Goal: Task Accomplishment & Management: Use online tool/utility

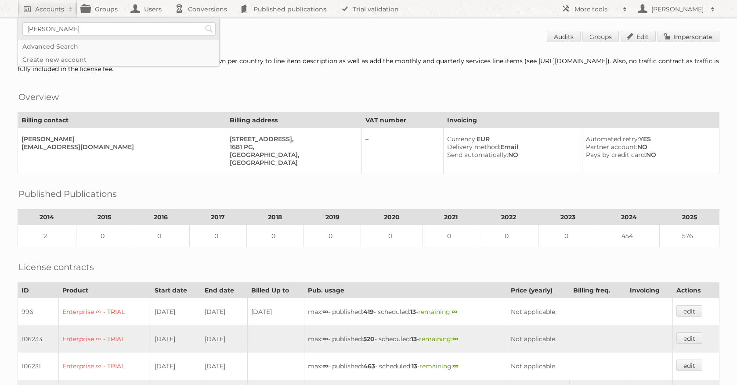
type input"] "albert heijn"
click at [202, 22] on input "Search" at bounding box center [208, 28] width 13 height 13
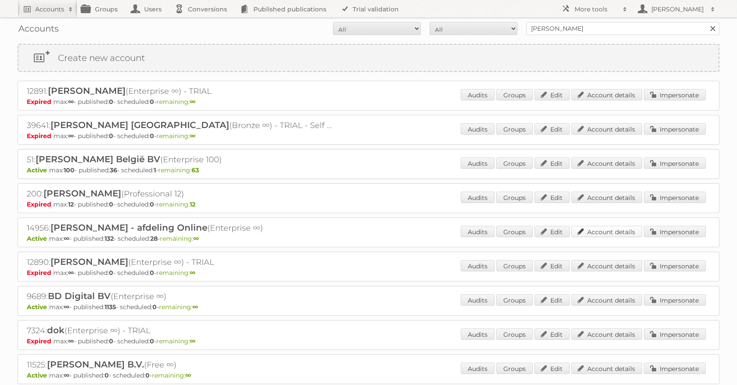
click at [594, 235] on link "Account details" at bounding box center [606, 231] width 71 height 11
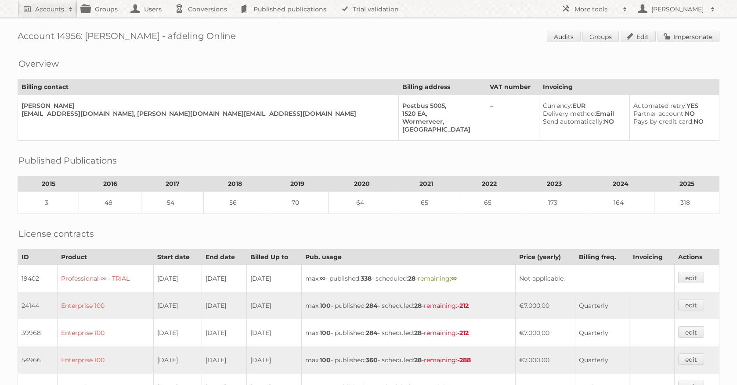
click at [699, 35] on link "Impersonate" at bounding box center [688, 36] width 62 height 11
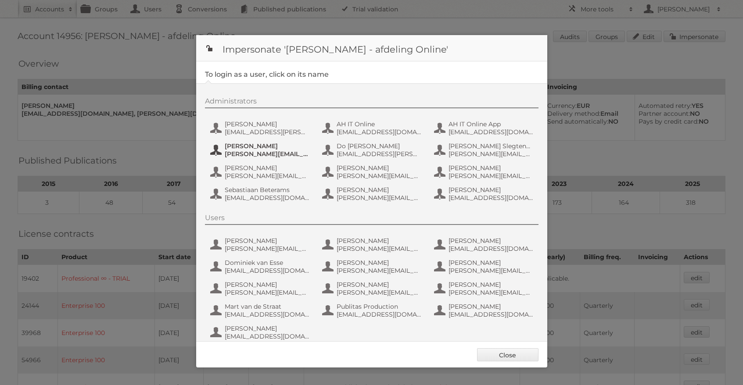
click at [254, 149] on span "Andrei Nemelouski" at bounding box center [267, 146] width 85 height 8
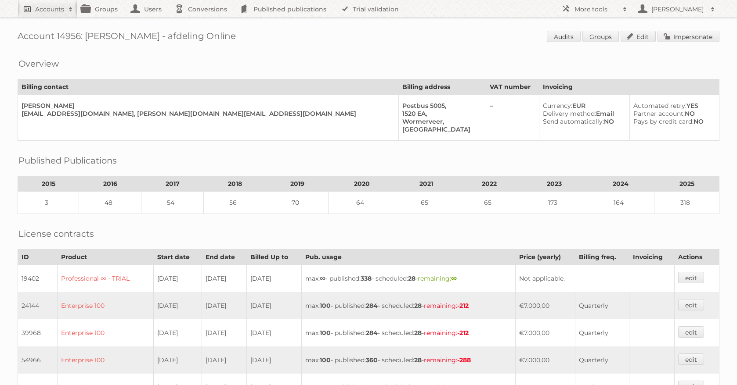
click at [43, 7] on h2 "Accounts" at bounding box center [49, 9] width 29 height 9
type input"] "oger fashion"
click at [202, 22] on input "Search" at bounding box center [208, 28] width 13 height 13
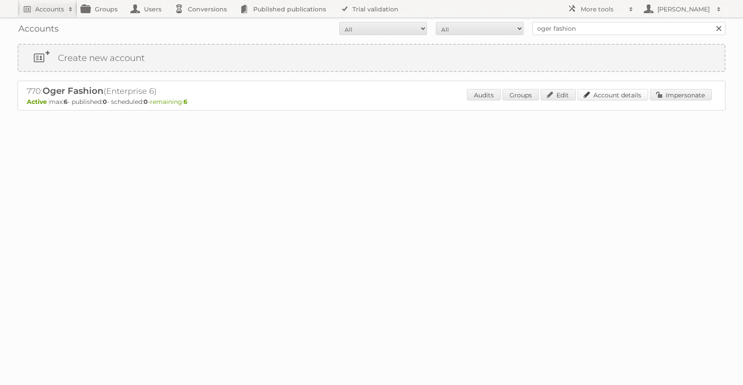
click at [610, 91] on link "Account details" at bounding box center [613, 94] width 71 height 11
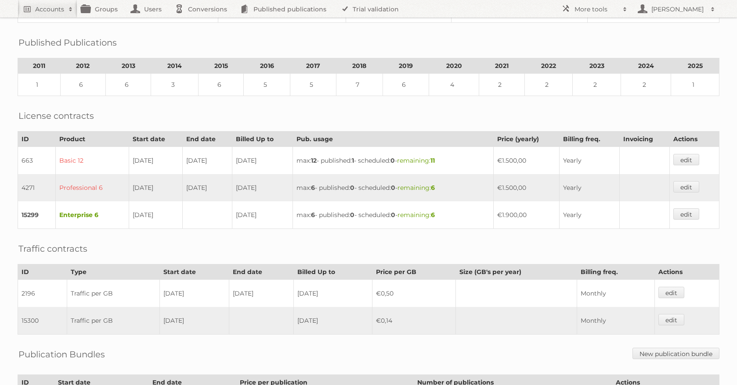
scroll to position [266, 0]
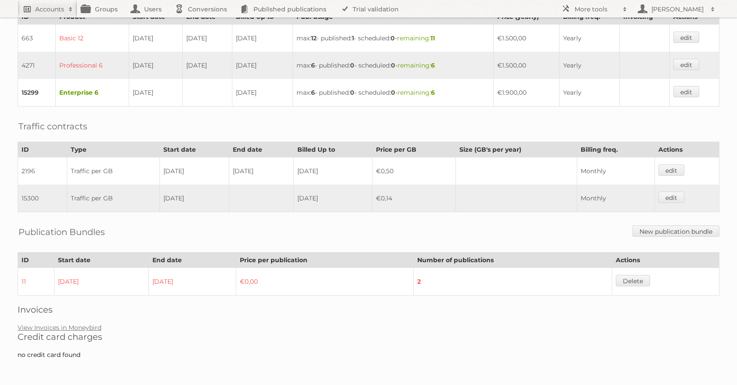
click at [54, 6] on h2 "Accounts" at bounding box center [49, 9] width 29 height 9
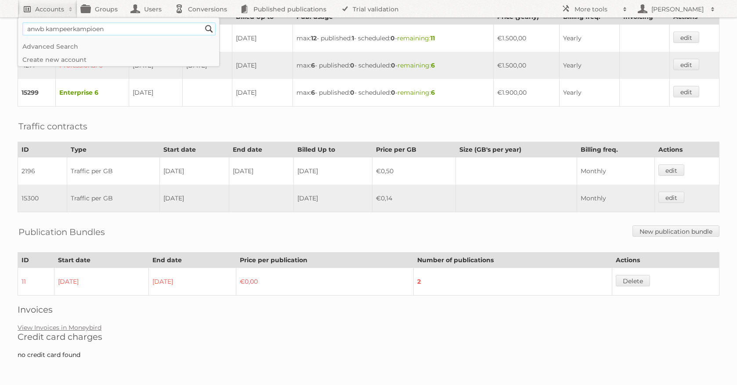
type input"] "anwb kampeerkampioen"
click at [202, 22] on input "Search" at bounding box center [208, 28] width 13 height 13
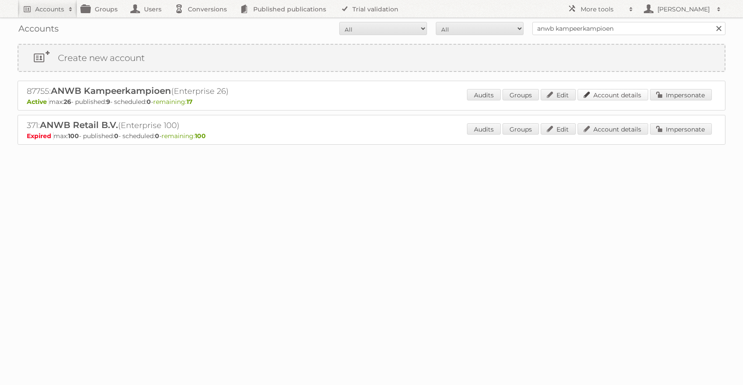
click at [632, 98] on link "Account details" at bounding box center [613, 94] width 71 height 11
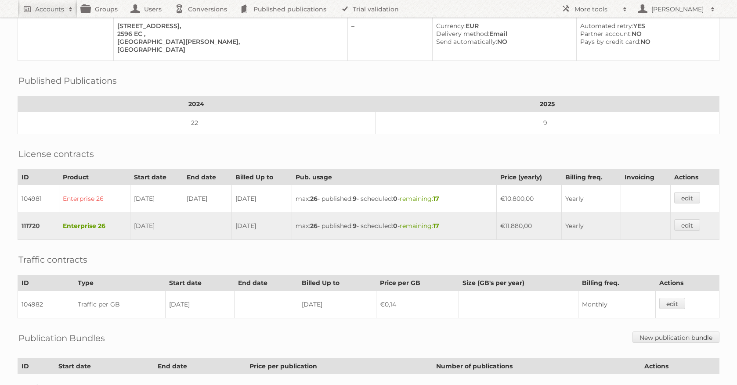
scroll to position [86, 0]
